Goal: Task Accomplishment & Management: Manage account settings

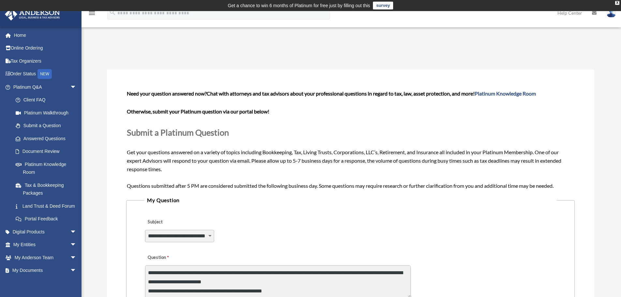
select select "******"
click at [70, 239] on span "arrow_drop_down" at bounding box center [76, 231] width 13 height 13
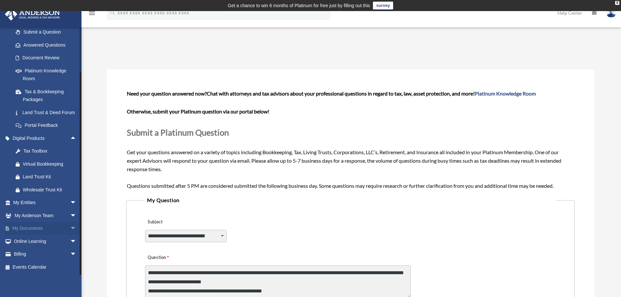
scroll to position [101, 0]
click at [70, 253] on span "arrow_drop_down" at bounding box center [76, 254] width 13 height 13
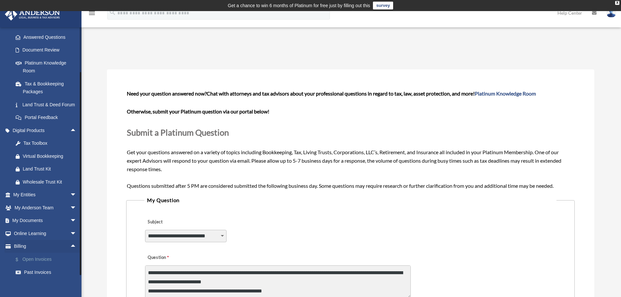
click at [44, 266] on link "$ Open Invoices" at bounding box center [47, 259] width 77 height 13
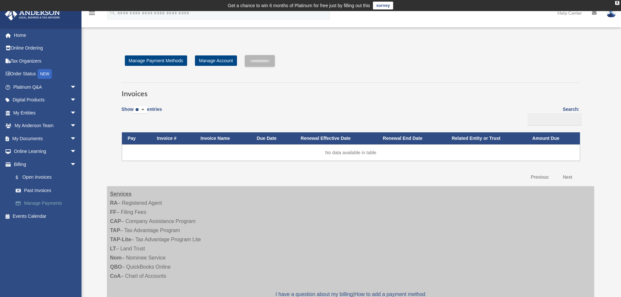
click at [31, 205] on link "Manage Payments" at bounding box center [47, 203] width 77 height 13
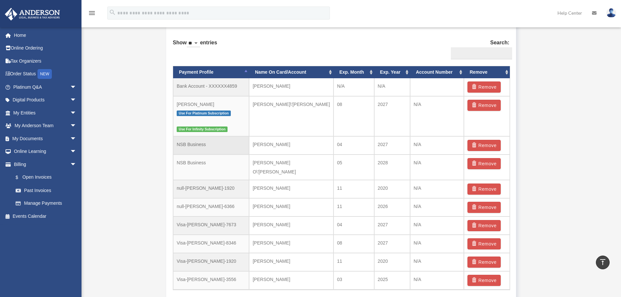
scroll to position [391, 0]
